Goal: Task Accomplishment & Management: Manage account settings

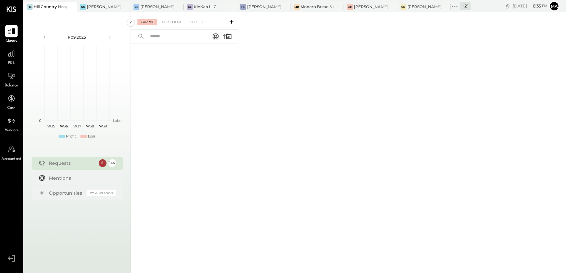
click at [465, 9] on div "+ 21" at bounding box center [465, 6] width 11 height 8
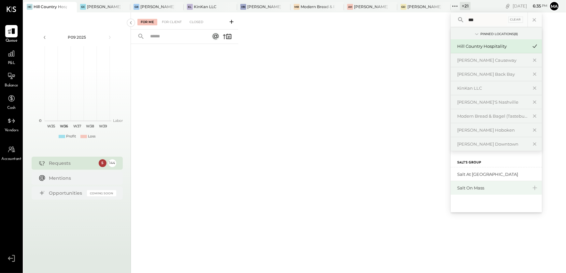
type input "***"
click at [483, 188] on div "Salt on Mass" at bounding box center [492, 188] width 70 height 6
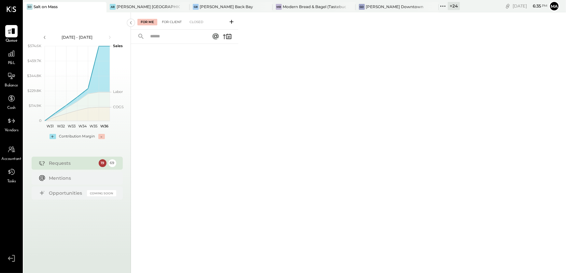
click at [170, 24] on div "For Client" at bounding box center [172, 22] width 26 height 7
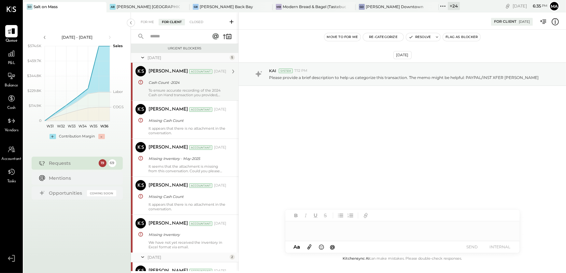
click at [178, 82] on div "Cash Count -2024" at bounding box center [186, 82] width 76 height 7
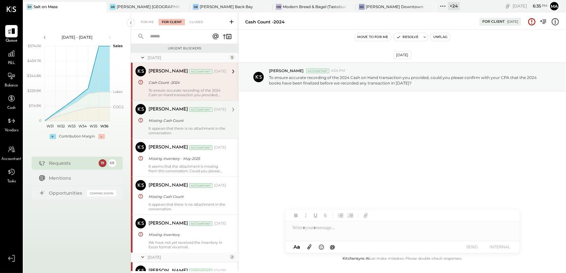
click at [170, 125] on div "[PERSON_NAME] Accountant [DATE] Missing Cash Count It appears that there is no …" at bounding box center [187, 119] width 78 height 31
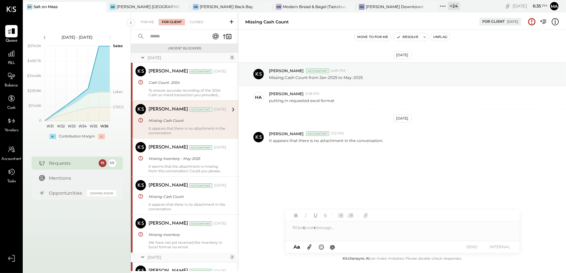
drag, startPoint x: 171, startPoint y: 86, endPoint x: 348, endPoint y: 121, distance: 180.1
click at [176, 89] on div "[PERSON_NAME] Accountant [DATE] Cash Count -2024 To ensure accurate recording o…" at bounding box center [187, 81] width 78 height 31
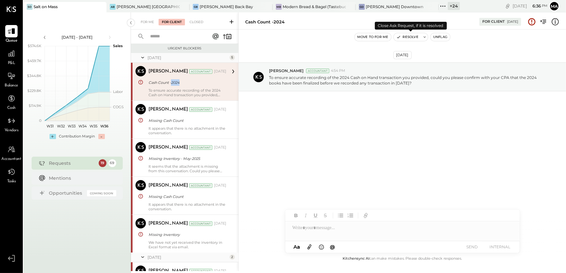
click at [410, 35] on button "Resolve" at bounding box center [406, 37] width 27 height 8
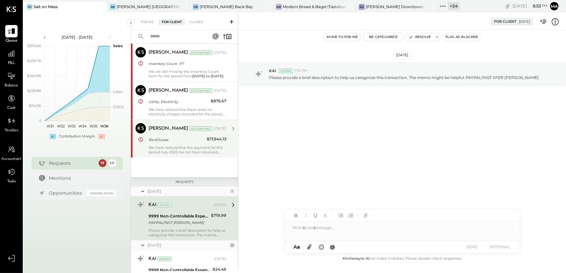
scroll to position [410, 0]
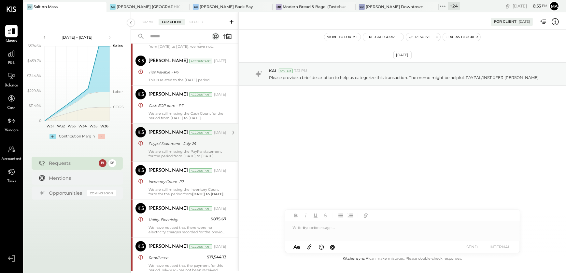
drag, startPoint x: 160, startPoint y: 107, endPoint x: 174, endPoint y: 135, distance: 30.7
click at [160, 107] on div "Cash EOP Item - P7" at bounding box center [186, 106] width 76 height 7
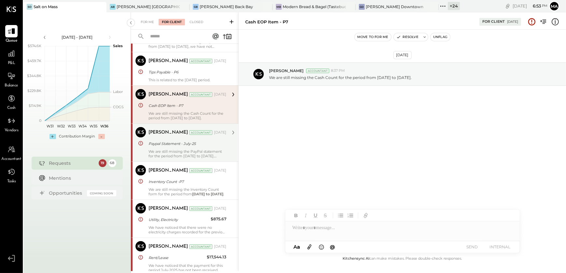
click at [161, 150] on div "We are still missing the PayPal statement for the period from [DATE] to [DATE]." at bounding box center [187, 153] width 78 height 9
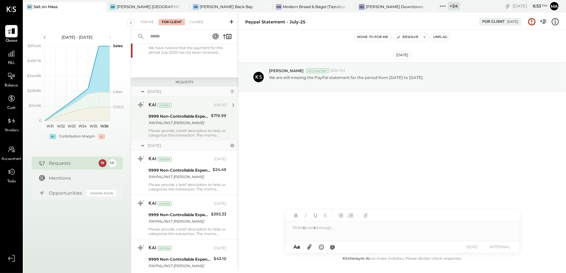
scroll to position [706, 0]
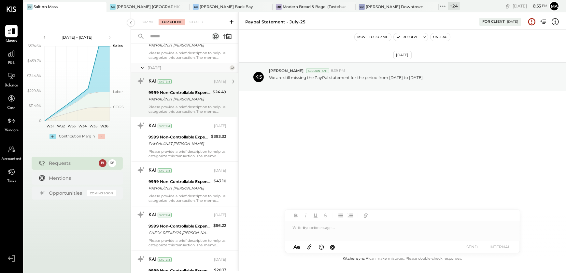
click at [173, 100] on div "PAYPAL/INST [PERSON_NAME]" at bounding box center [179, 99] width 62 height 7
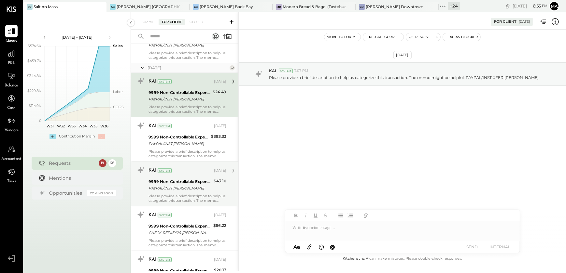
drag, startPoint x: 183, startPoint y: 157, endPoint x: 187, endPoint y: 181, distance: 24.8
click at [183, 158] on div "KAI System [DATE] 9999 Non-Controllable Expenses:Other Income and Expenses:To B…" at bounding box center [184, 139] width 107 height 45
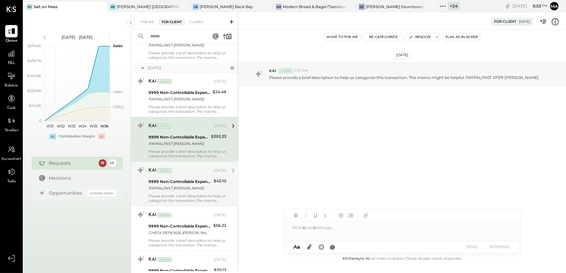
click at [187, 185] on div "PAYPAL/INST [PERSON_NAME]" at bounding box center [179, 188] width 63 height 7
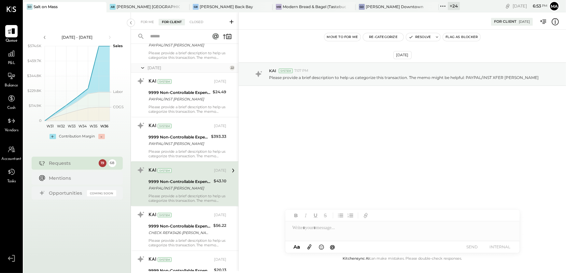
scroll to position [854, 0]
